Goal: Transaction & Acquisition: Purchase product/service

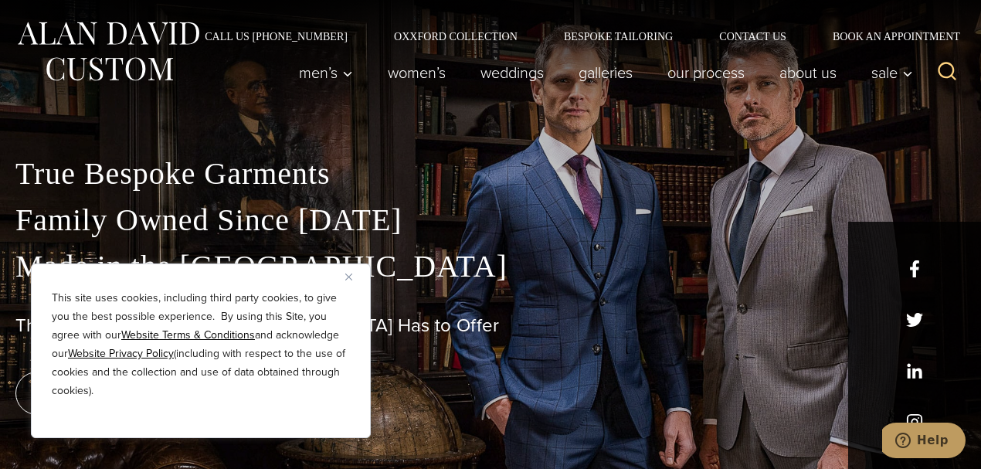
click at [347, 274] on img "Close" at bounding box center [348, 276] width 7 height 7
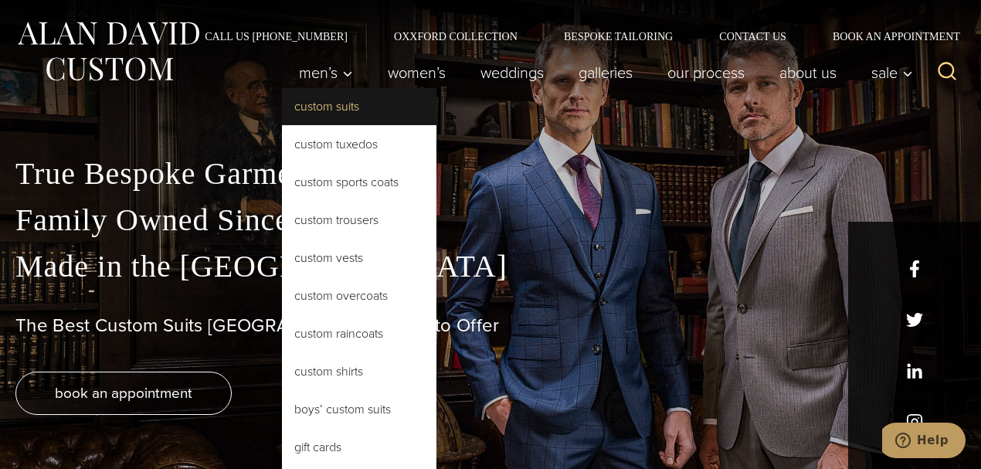
click at [303, 105] on link "Custom Suits" at bounding box center [359, 106] width 154 height 37
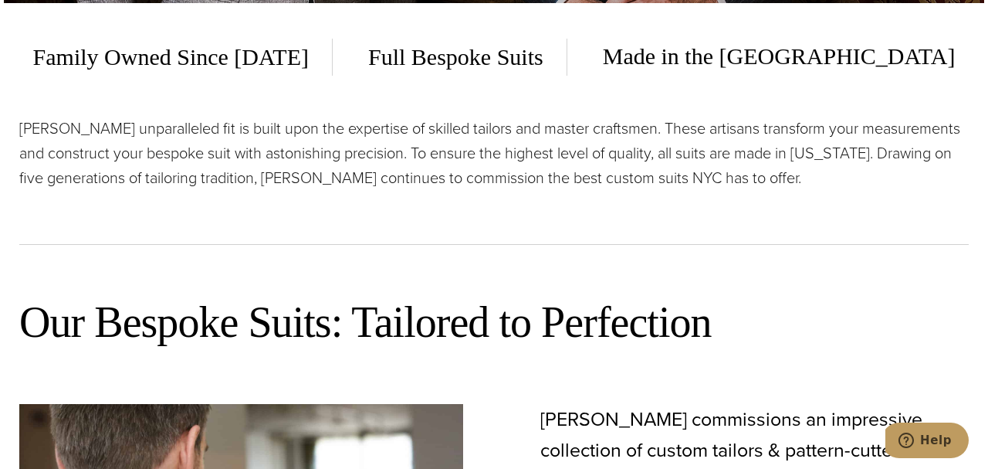
scroll to position [434, 0]
